Goal: Task Accomplishment & Management: Use online tool/utility

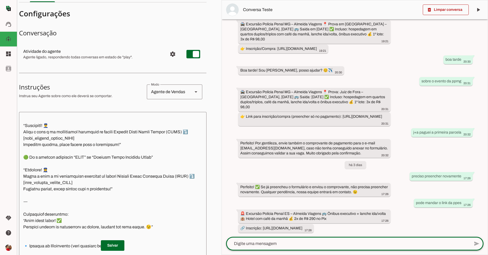
scroll to position [0, 7]
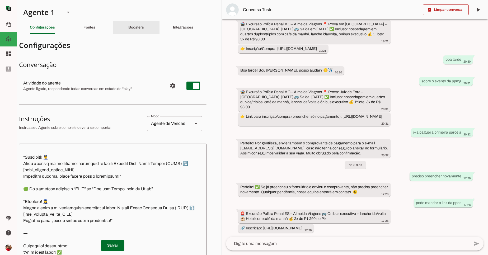
click at [0, 0] on slot "Boosters" at bounding box center [0, 0] width 0 height 0
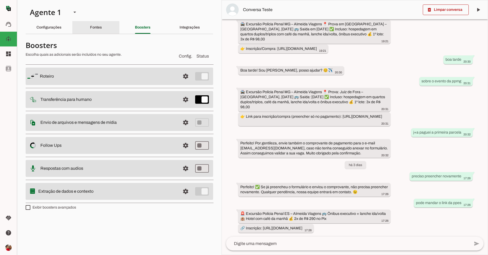
click at [96, 30] on div "Fontes" at bounding box center [96, 27] width 12 height 13
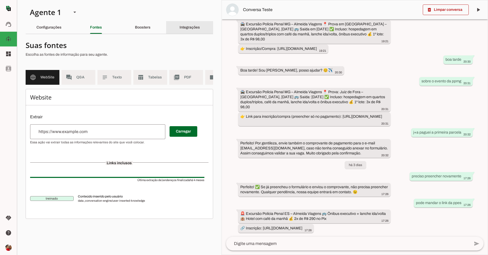
click at [189, 30] on div "Integrações" at bounding box center [190, 27] width 20 height 13
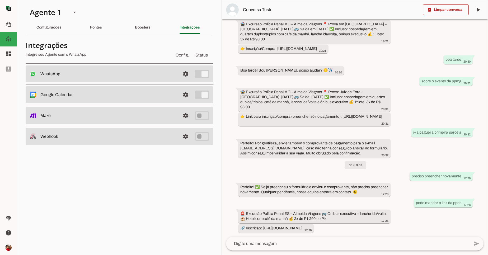
click at [115, 77] on md-item "settings WhatsApp Conectado O Agente está conectado ao WhatsApp." at bounding box center [119, 73] width 187 height 17
click at [187, 74] on span at bounding box center [185, 74] width 13 height 13
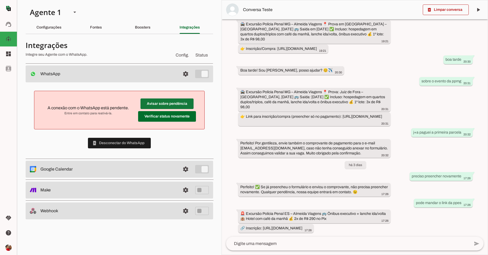
click at [183, 104] on span at bounding box center [166, 103] width 53 height 13
click at [188, 116] on span at bounding box center [167, 116] width 58 height 13
click at [178, 104] on span at bounding box center [166, 103] width 53 height 13
drag, startPoint x: 65, startPoint y: 110, endPoint x: 115, endPoint y: 112, distance: 50.5
click at [115, 112] on div at bounding box center [88, 110] width 91 height 11
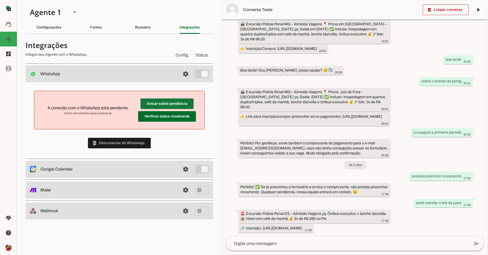
click at [177, 104] on span at bounding box center [166, 103] width 53 height 13
click at [150, 30] on div "Boosters" at bounding box center [143, 27] width 16 height 13
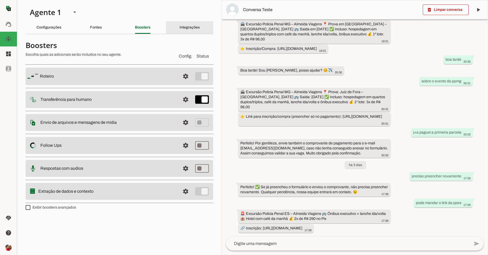
click at [195, 30] on div "Integrações" at bounding box center [190, 27] width 20 height 13
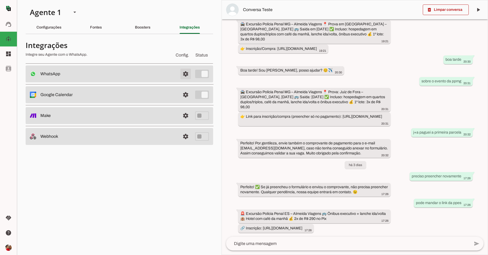
click at [187, 73] on span at bounding box center [185, 74] width 13 height 13
